Goal: Navigation & Orientation: Find specific page/section

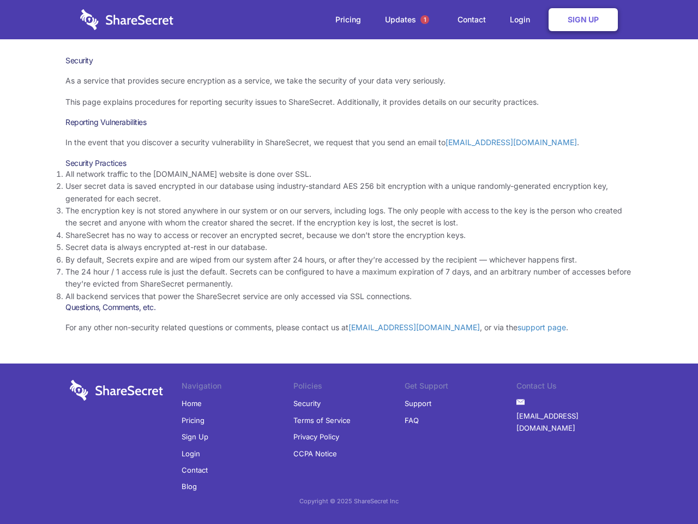
click at [349, 262] on li "By default, Secrets expire and are wiped from our system after 24 hours, or aft…" at bounding box center [348, 260] width 567 height 12
click at [425, 20] on span "1" at bounding box center [425, 19] width 9 height 9
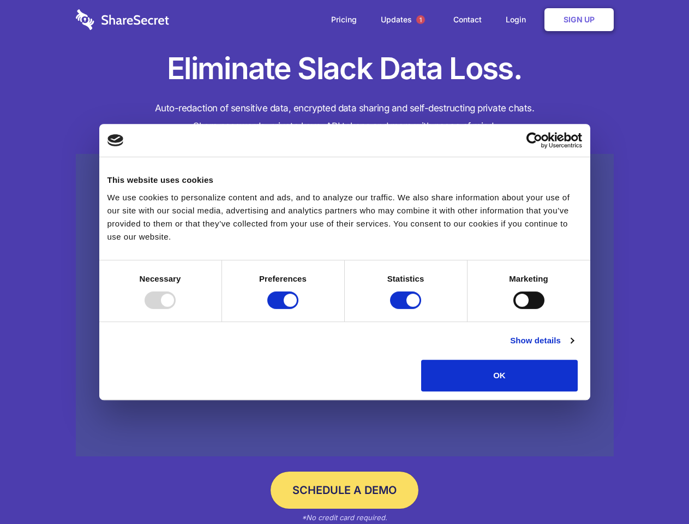
click at [176, 309] on div at bounding box center [160, 299] width 31 height 17
click at [298, 309] on input "Preferences" at bounding box center [282, 299] width 31 height 17
checkbox input "false"
click at [407, 309] on input "Statistics" at bounding box center [405, 299] width 31 height 17
checkbox input "false"
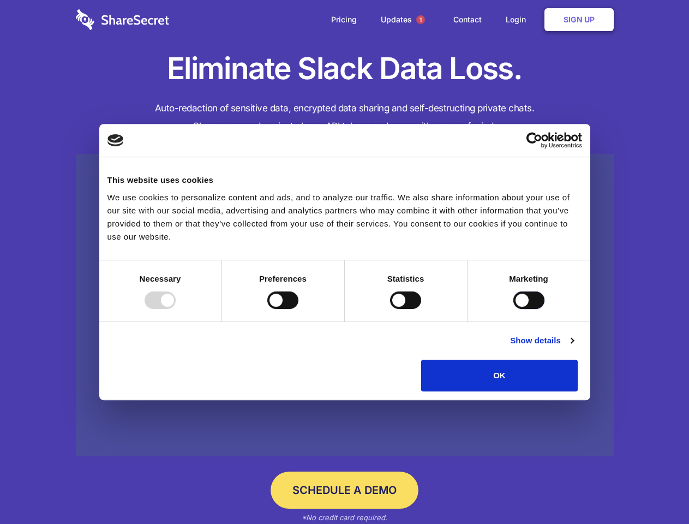
click at [513, 309] on input "Marketing" at bounding box center [528, 299] width 31 height 17
checkbox input "true"
click at [573, 347] on link "Show details" at bounding box center [541, 340] width 63 height 13
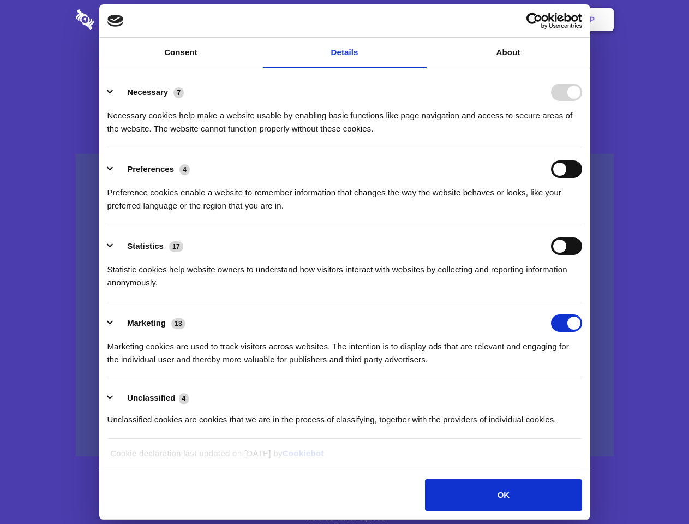
click at [582, 135] on div "Necessary cookies help make a website usable by enabling basic functions like p…" at bounding box center [344, 118] width 475 height 34
click at [420, 20] on span "1" at bounding box center [420, 19] width 9 height 9
